Goal: Communication & Community: Share content

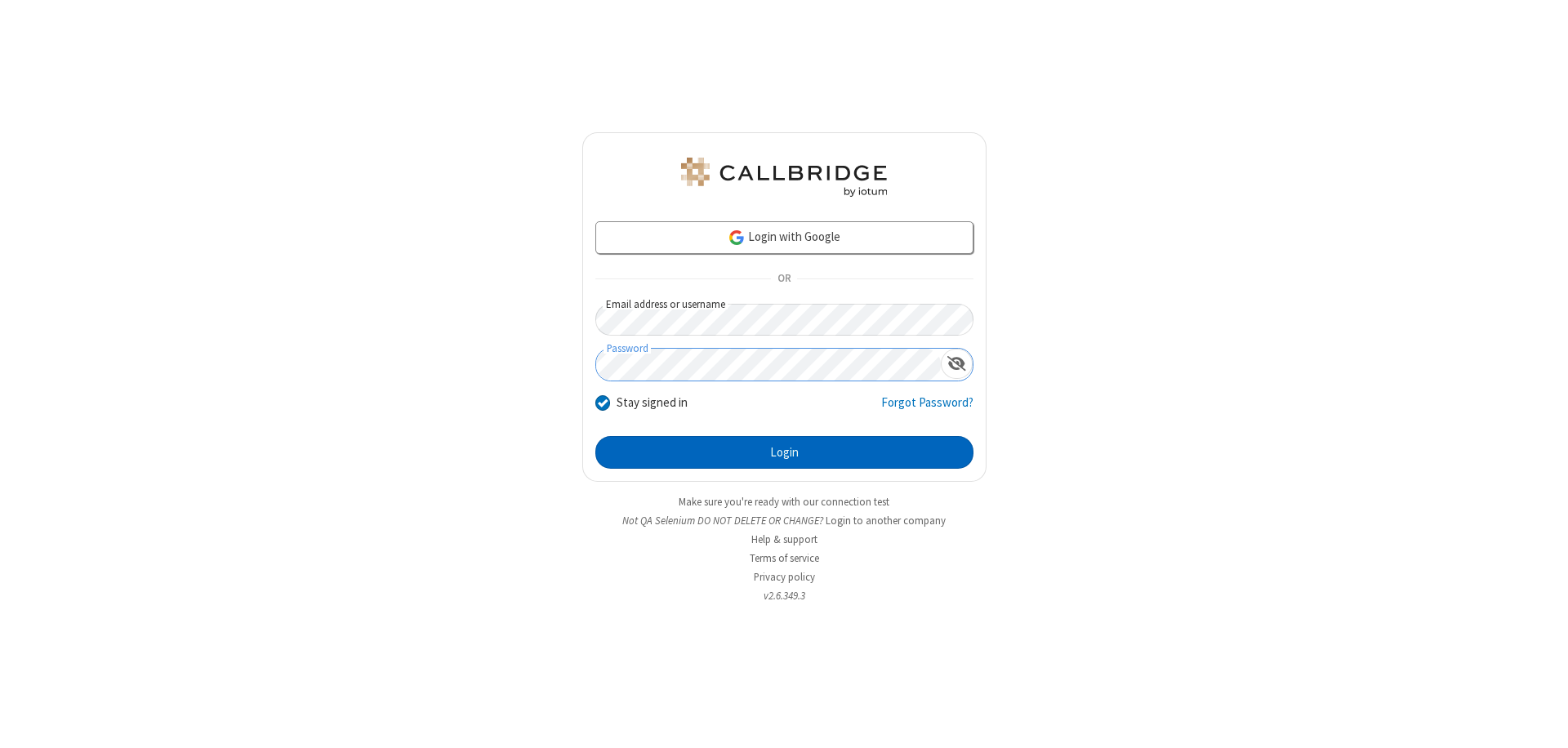
click at [784, 452] on button "Login" at bounding box center [784, 452] width 378 height 33
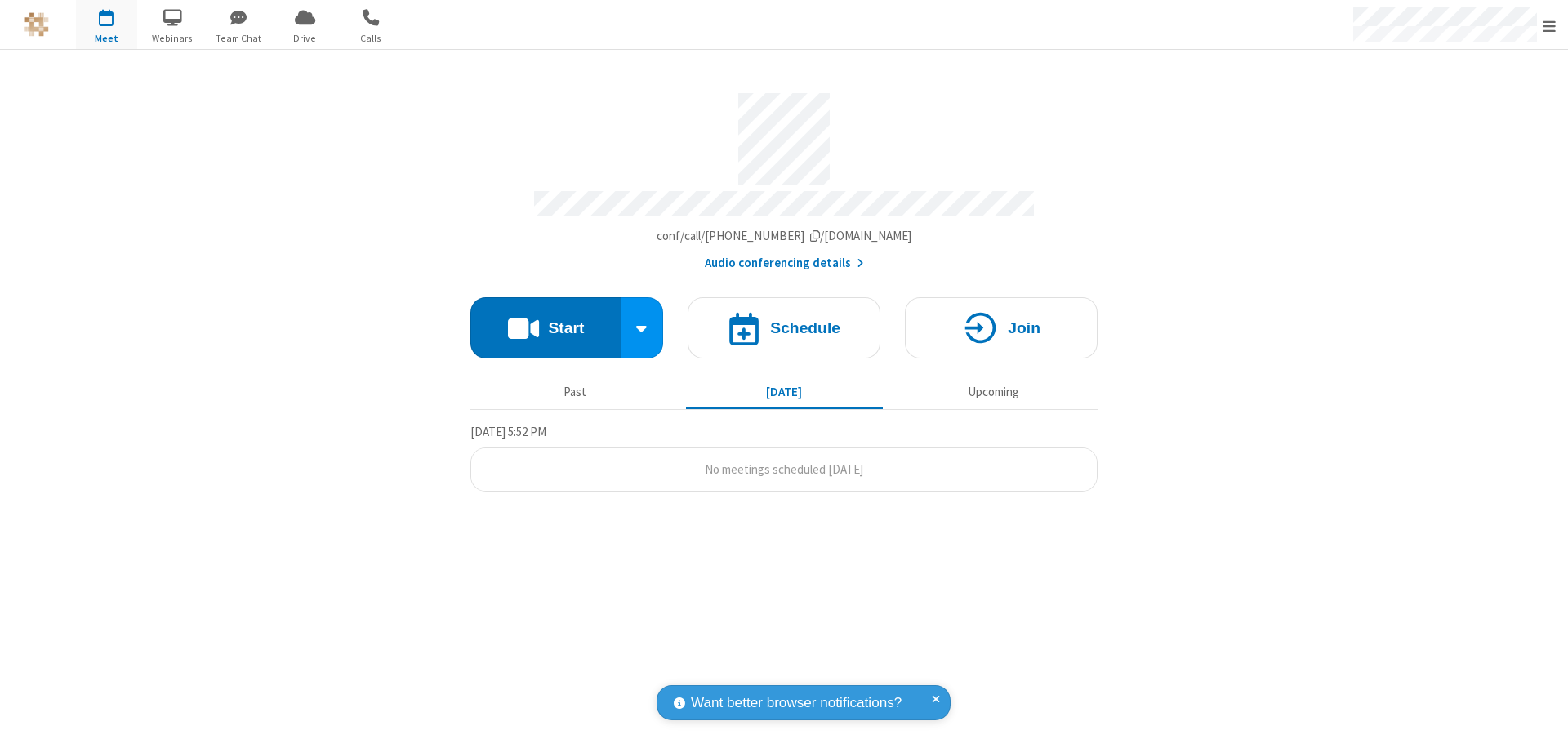
click at [546, 320] on button "Start" at bounding box center [546, 328] width 151 height 61
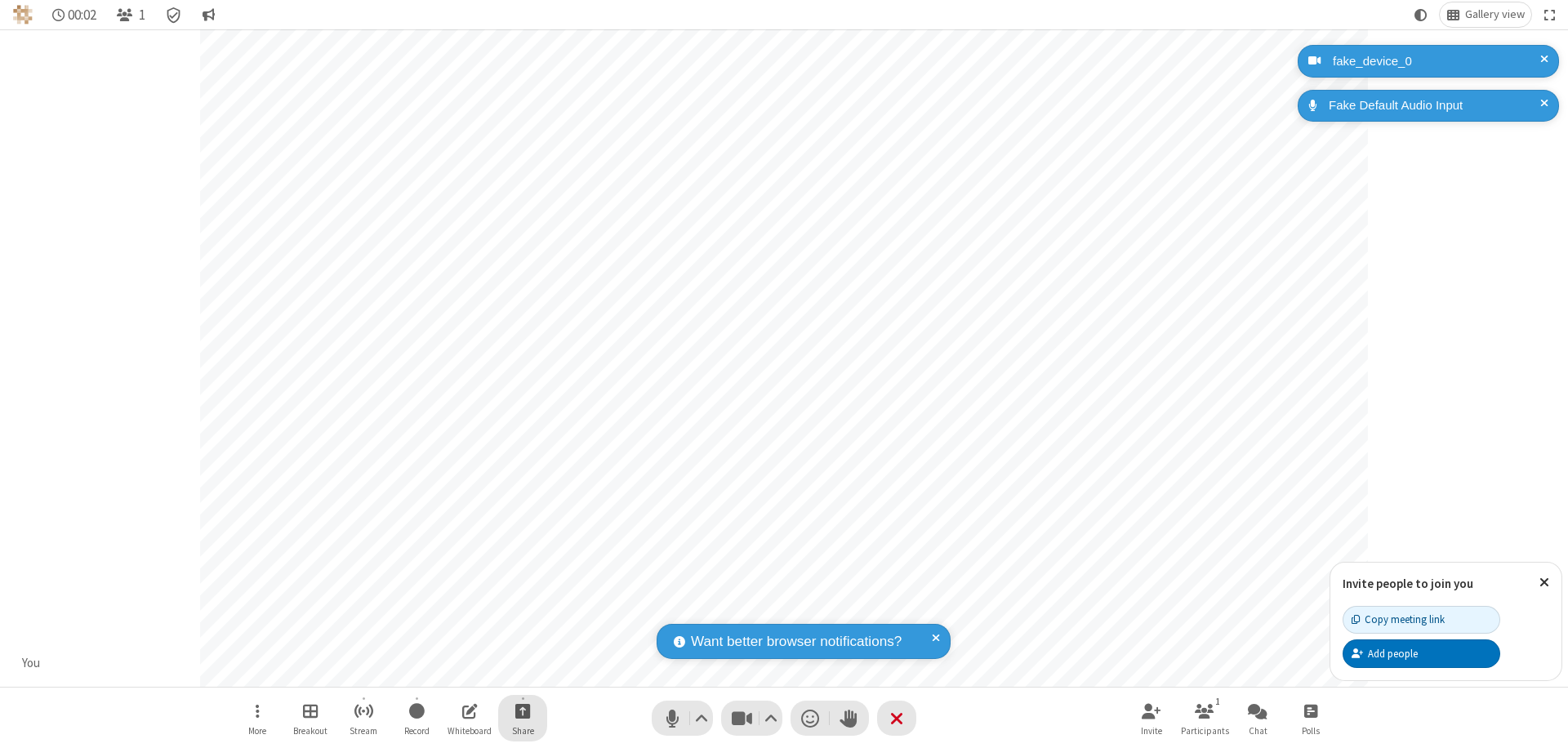
click at [523, 711] on span "Start sharing" at bounding box center [523, 711] width 15 height 20
click at [457, 671] on span "Share my screen" at bounding box center [457, 672] width 19 height 13
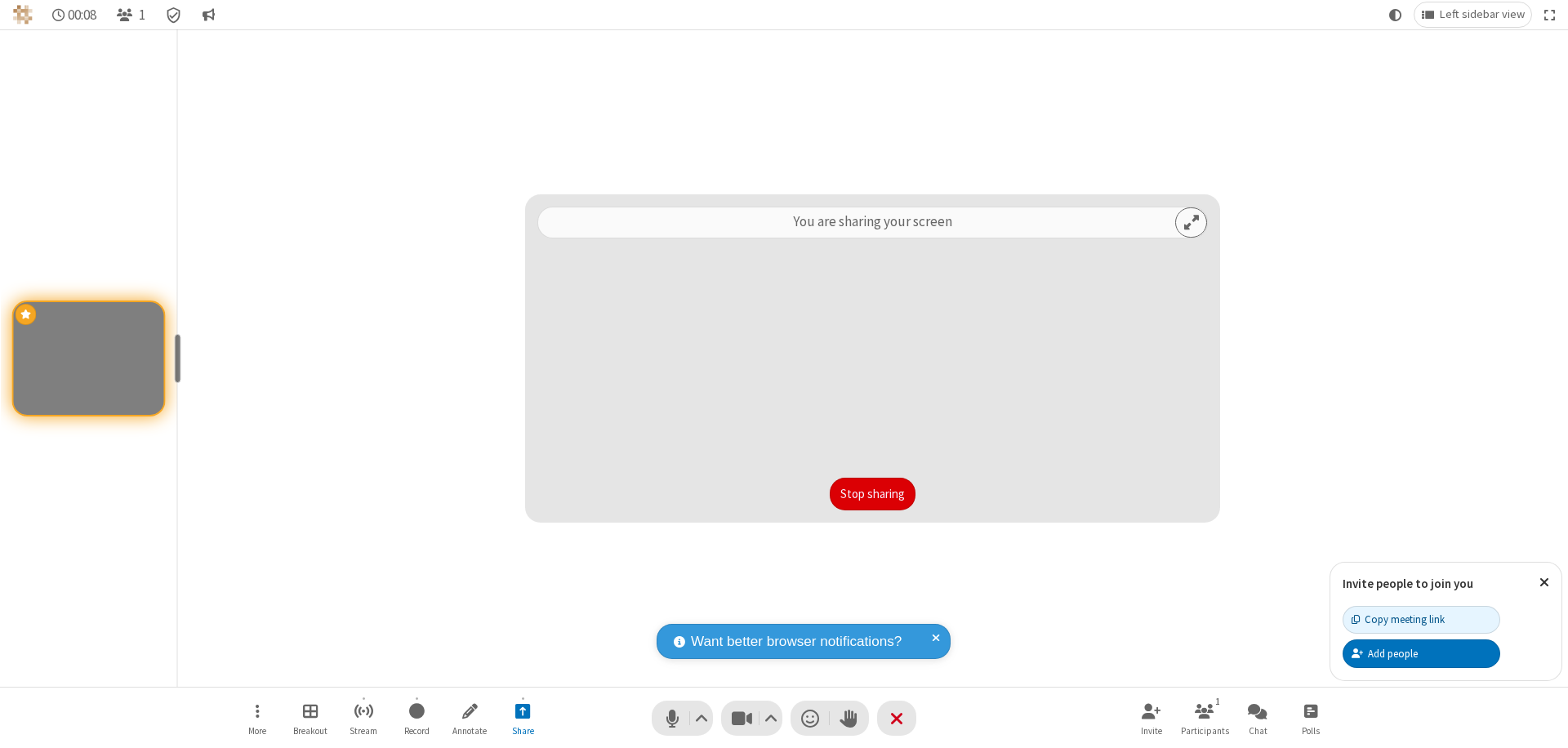
click at [873, 494] on button "Stop sharing" at bounding box center [873, 494] width 86 height 33
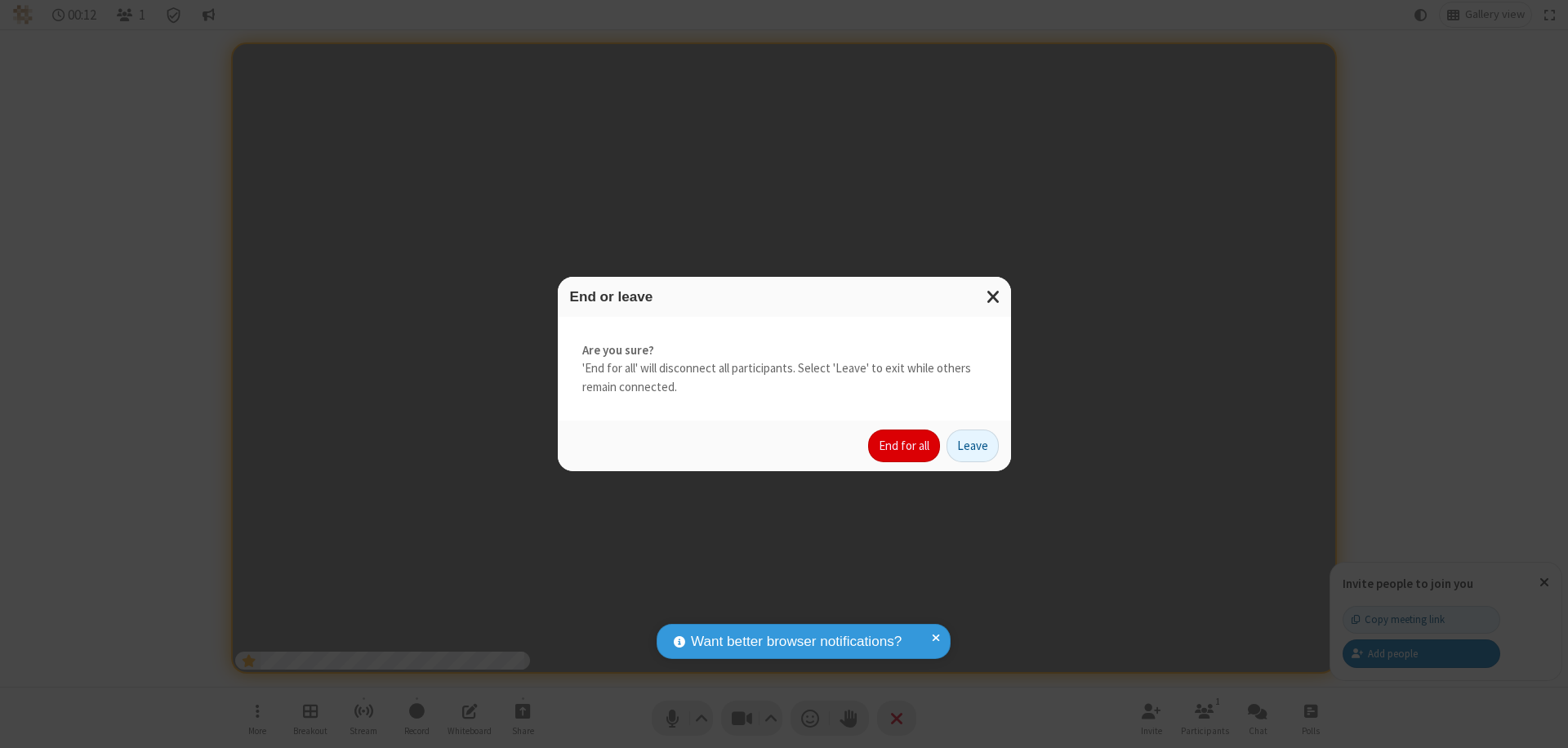
click at [905, 446] on button "End for all" at bounding box center [904, 446] width 72 height 33
